Goal: Information Seeking & Learning: Learn about a topic

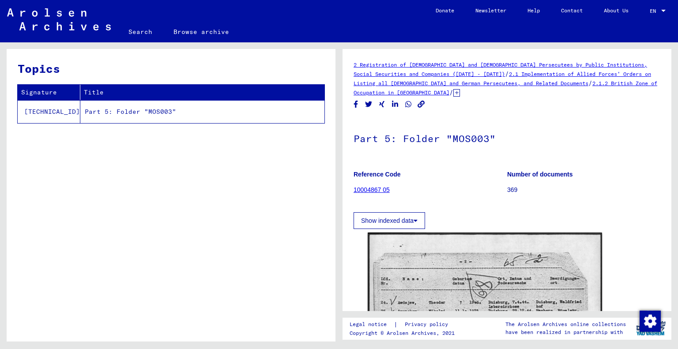
click at [378, 189] on link "10004867 05" at bounding box center [371, 189] width 36 height 7
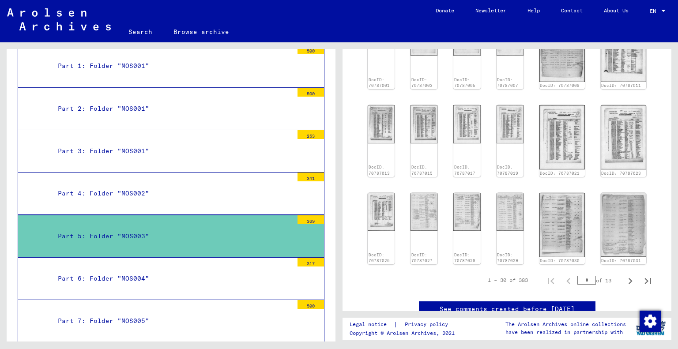
scroll to position [389, 0]
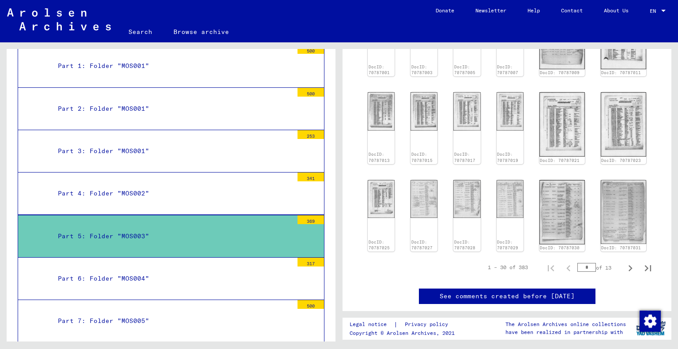
drag, startPoint x: 588, startPoint y: 230, endPoint x: 579, endPoint y: 230, distance: 8.8
click at [579, 263] on input "*" at bounding box center [586, 267] width 19 height 9
type input "*"
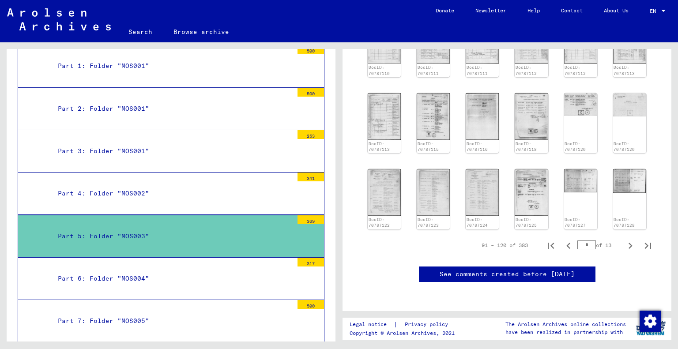
drag, startPoint x: 585, startPoint y: 214, endPoint x: 573, endPoint y: 215, distance: 12.4
click at [577, 240] on input "*" at bounding box center [586, 244] width 19 height 9
type input "**"
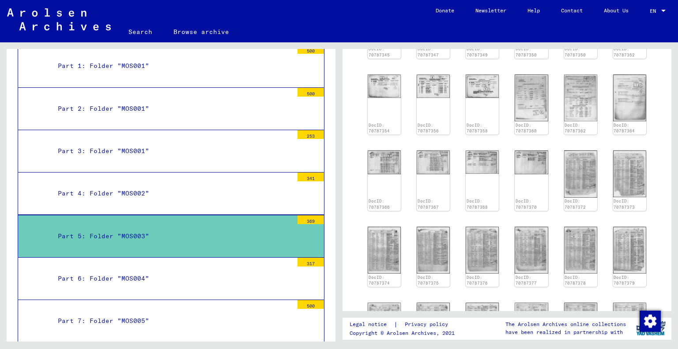
scroll to position [213, 0]
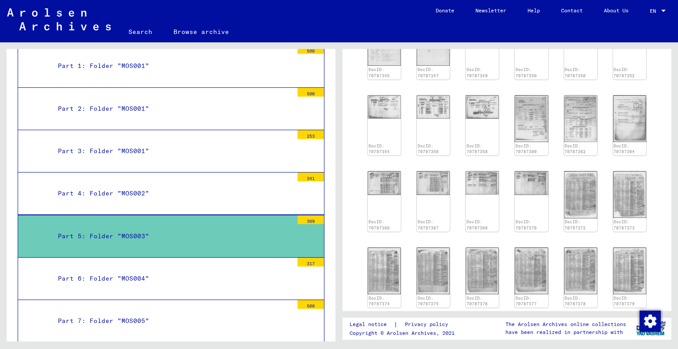
click at [631, 195] on img at bounding box center [629, 194] width 33 height 47
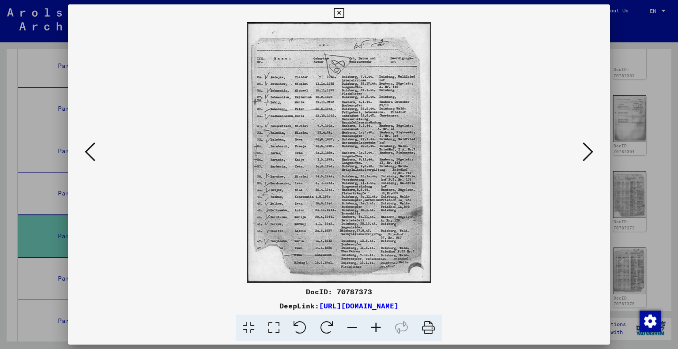
click at [94, 150] on icon at bounding box center [90, 151] width 11 height 21
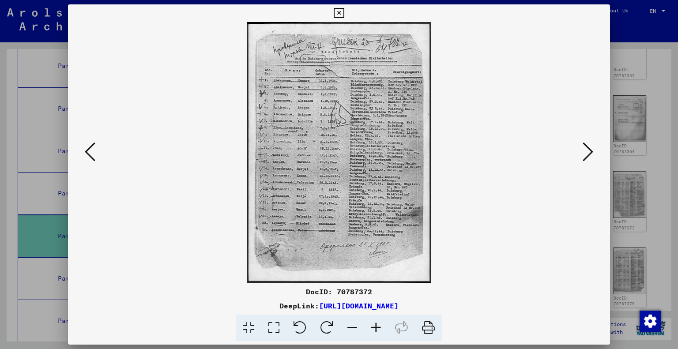
click at [271, 328] on icon at bounding box center [273, 328] width 25 height 27
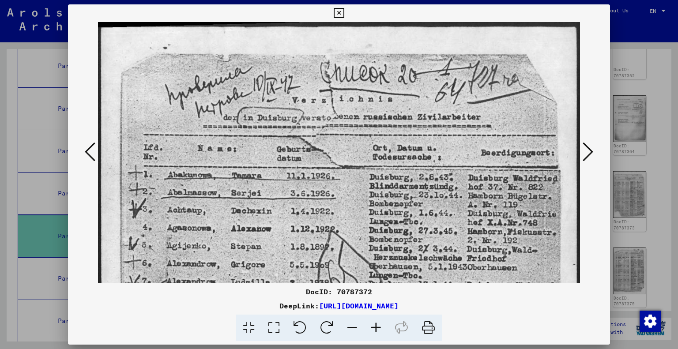
click at [271, 327] on icon at bounding box center [273, 328] width 25 height 27
click at [277, 329] on icon at bounding box center [273, 328] width 25 height 27
click at [591, 152] on icon at bounding box center [587, 151] width 11 height 21
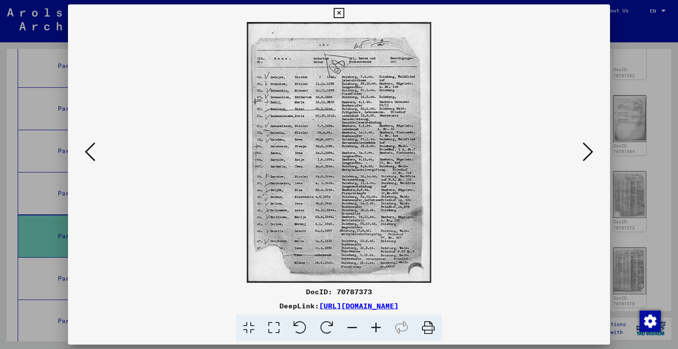
click at [591, 152] on icon at bounding box center [587, 151] width 11 height 21
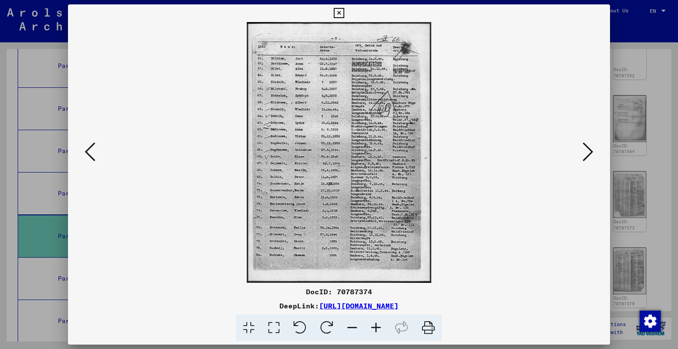
click at [591, 152] on icon at bounding box center [587, 151] width 11 height 21
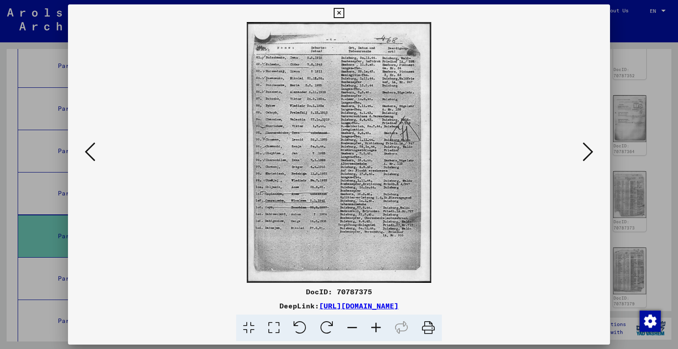
click at [591, 152] on icon at bounding box center [587, 151] width 11 height 21
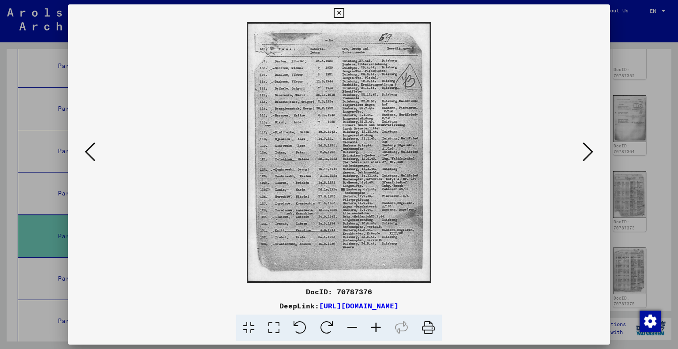
click at [591, 152] on icon at bounding box center [587, 151] width 11 height 21
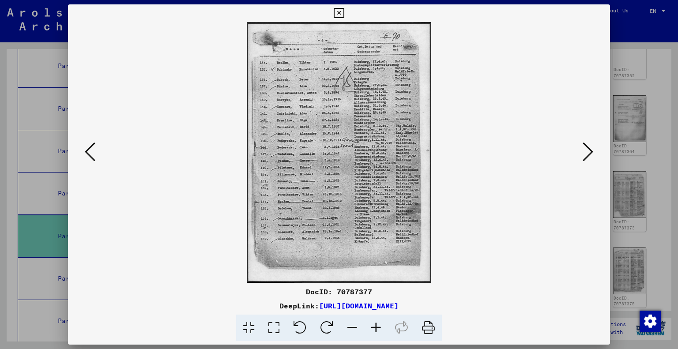
click at [591, 152] on icon at bounding box center [587, 151] width 11 height 21
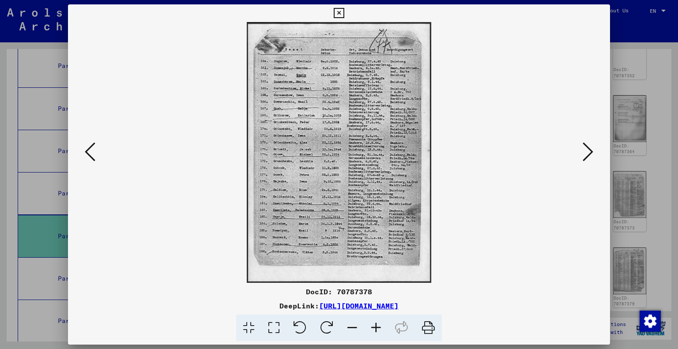
click at [591, 152] on icon at bounding box center [587, 151] width 11 height 21
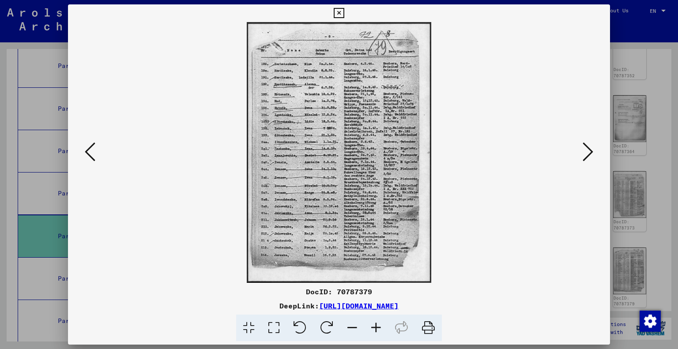
click at [591, 152] on icon at bounding box center [587, 151] width 11 height 21
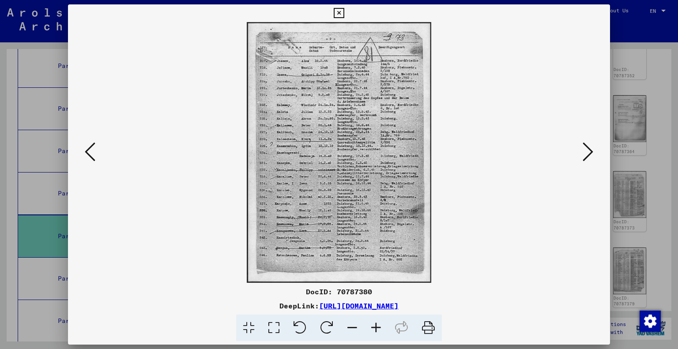
click at [591, 152] on icon at bounding box center [587, 151] width 11 height 21
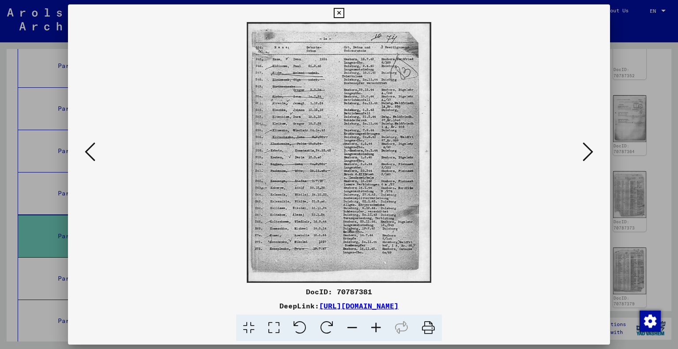
click at [591, 152] on icon at bounding box center [587, 151] width 11 height 21
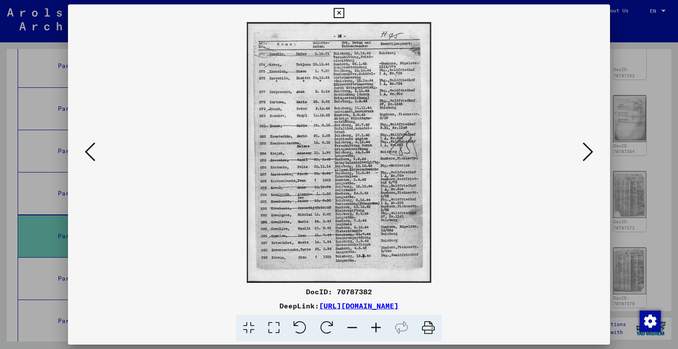
click at [591, 152] on icon at bounding box center [587, 151] width 11 height 21
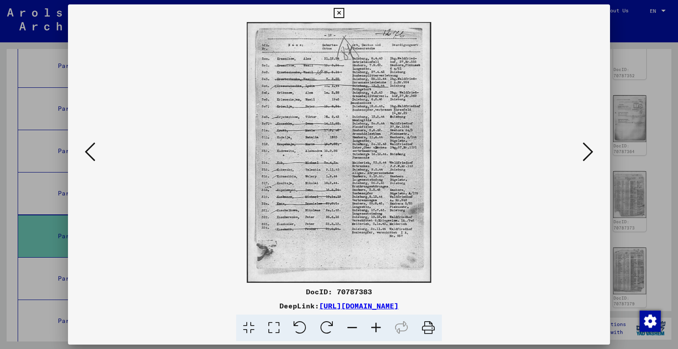
click at [591, 152] on icon at bounding box center [587, 151] width 11 height 21
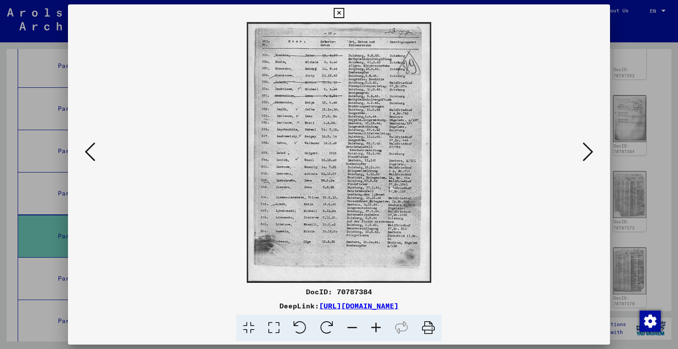
click at [591, 152] on icon at bounding box center [587, 151] width 11 height 21
